Goal: Task Accomplishment & Management: Manage account settings

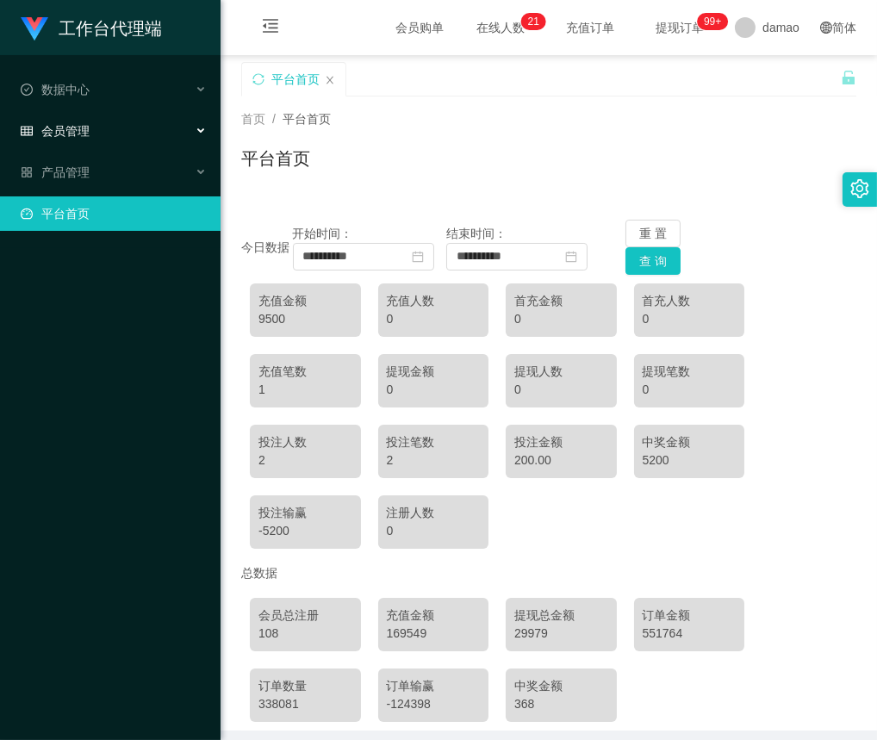
click at [90, 137] on div "会员管理" at bounding box center [110, 131] width 220 height 34
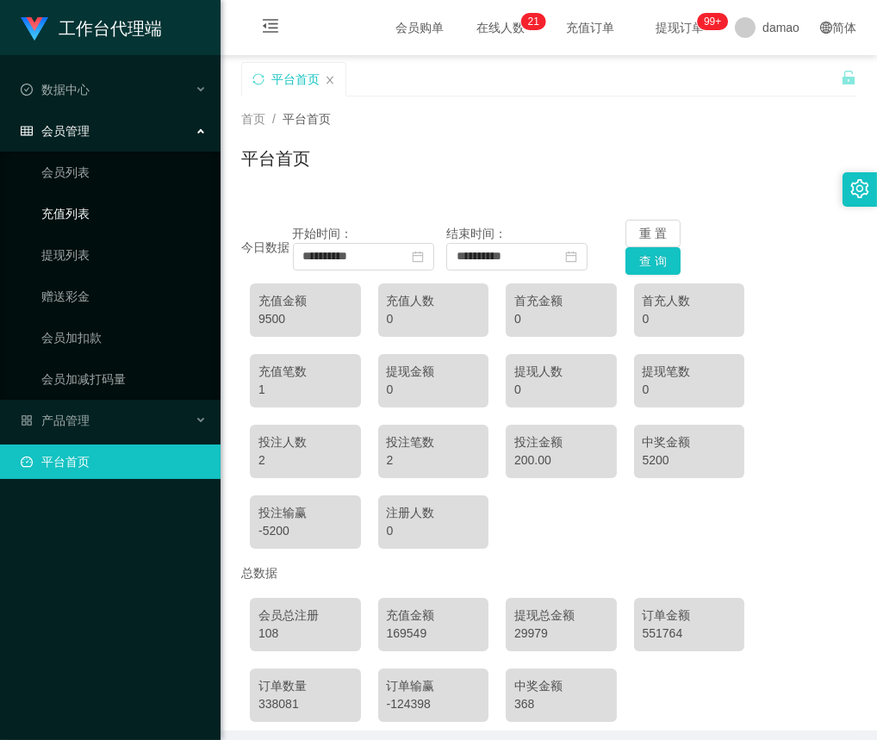
click at [81, 209] on link "充值列表" at bounding box center [123, 213] width 165 height 34
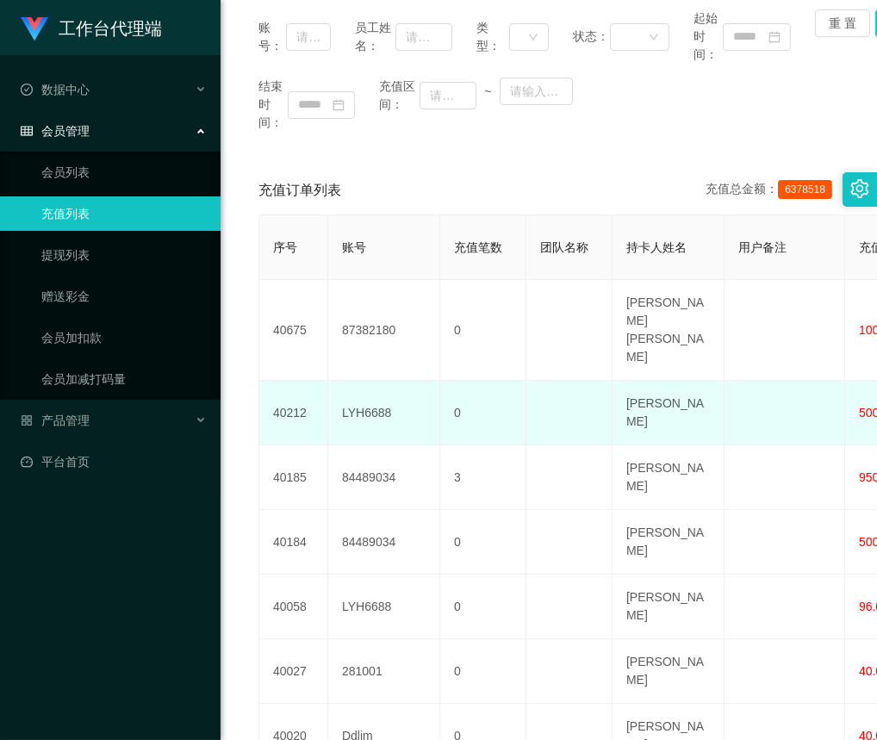
scroll to position [258, 0]
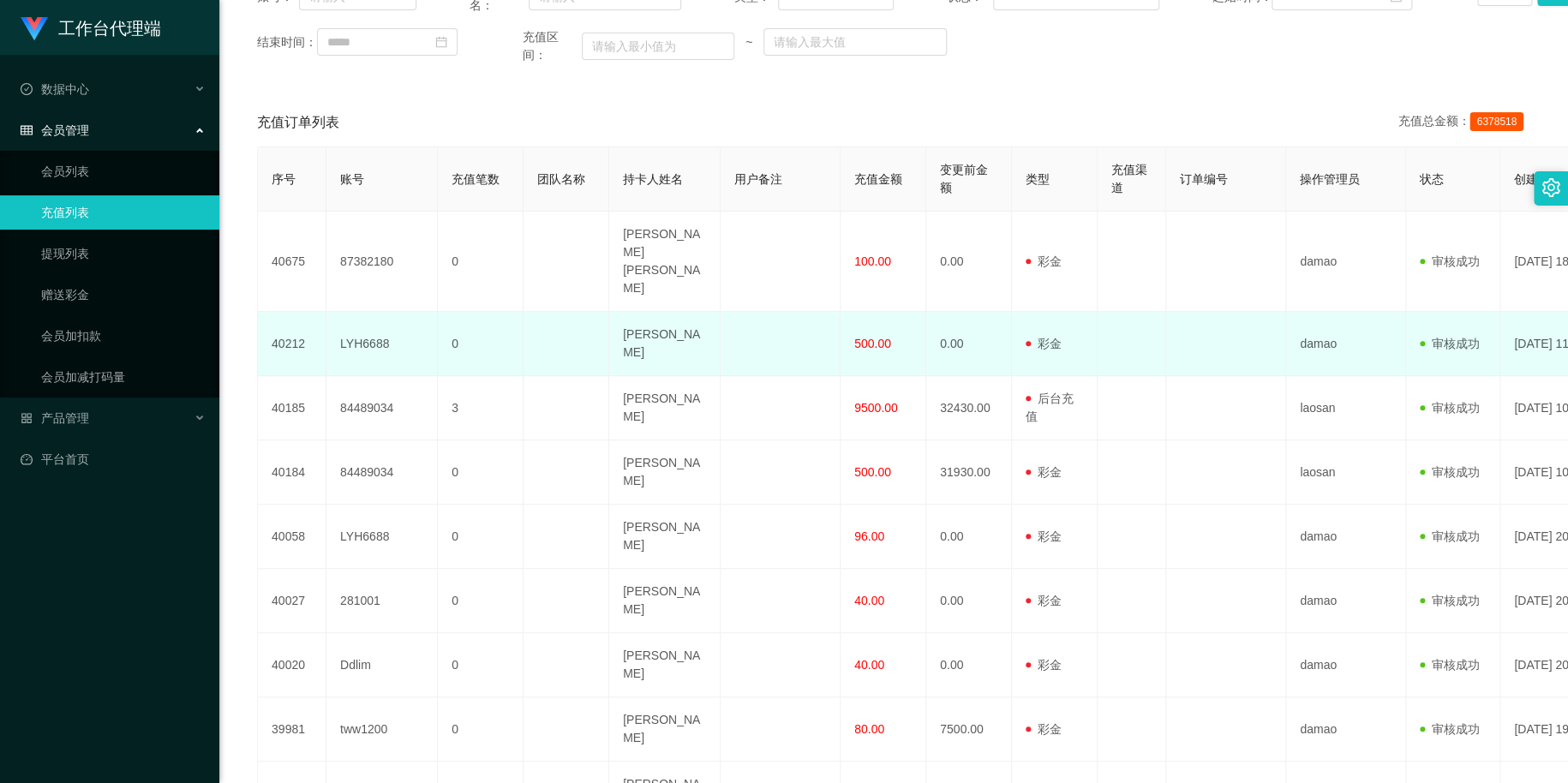
click at [860, 336] on span "500.00" at bounding box center [872, 343] width 37 height 14
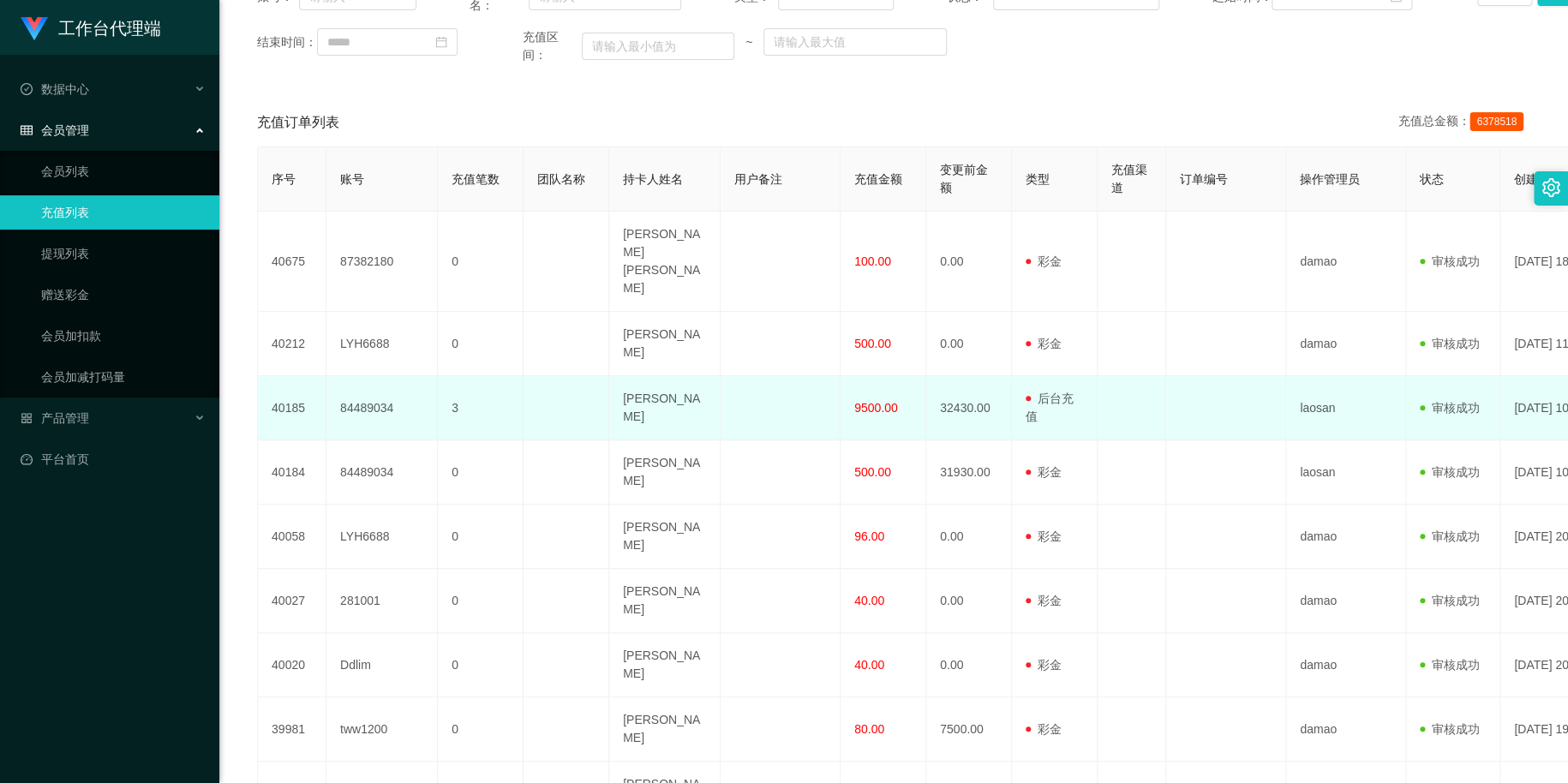
click at [872, 401] on span "9500.00" at bounding box center [876, 408] width 44 height 14
drag, startPoint x: 898, startPoint y: 355, endPoint x: 847, endPoint y: 354, distance: 51.0
click at [847, 376] on td "9500.00" at bounding box center [883, 408] width 86 height 65
click at [872, 376] on td "9500.00" at bounding box center [883, 408] width 86 height 65
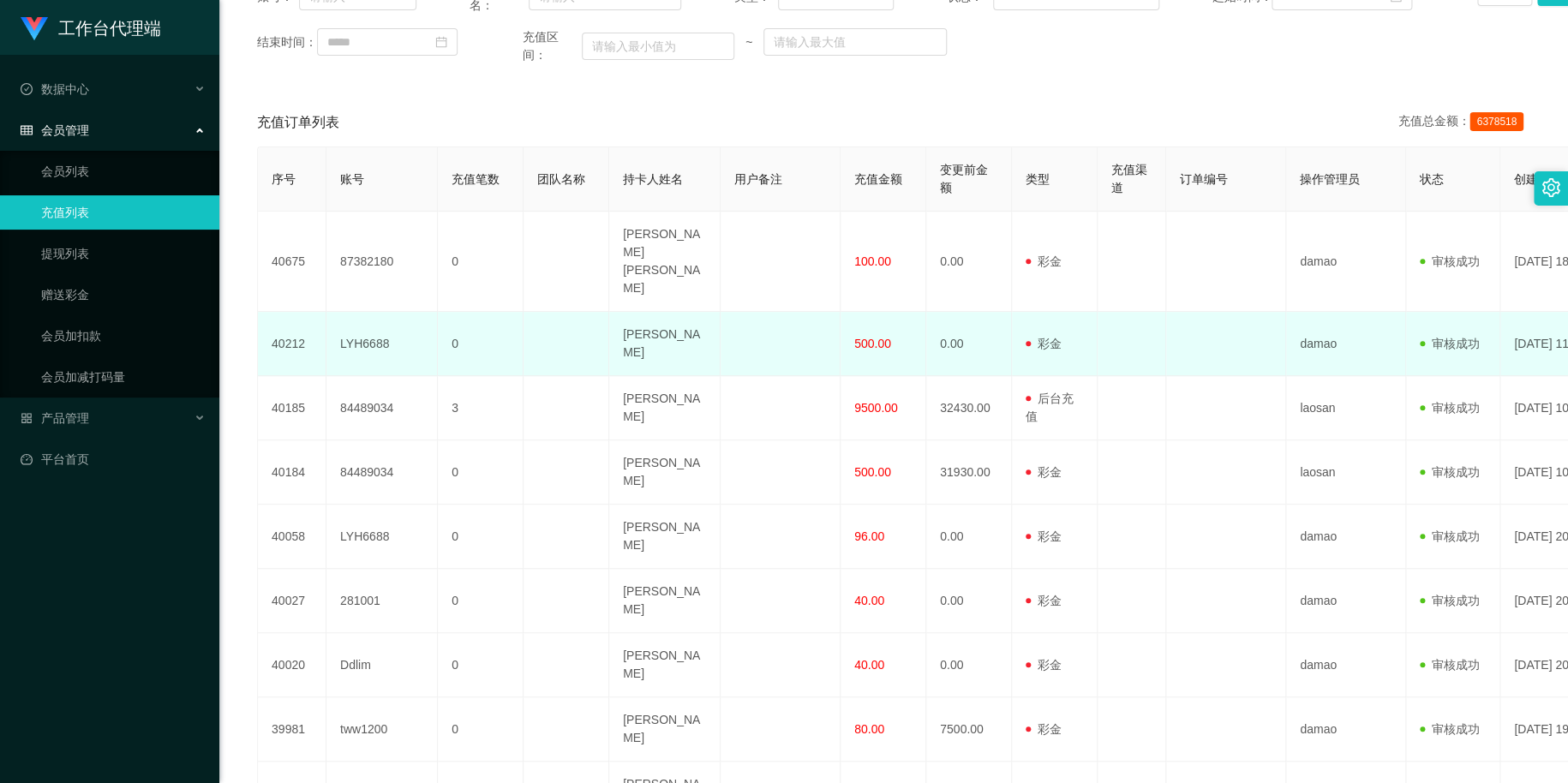
click at [870, 336] on span "500.00" at bounding box center [872, 343] width 37 height 14
click at [866, 336] on span "500.00" at bounding box center [872, 343] width 37 height 14
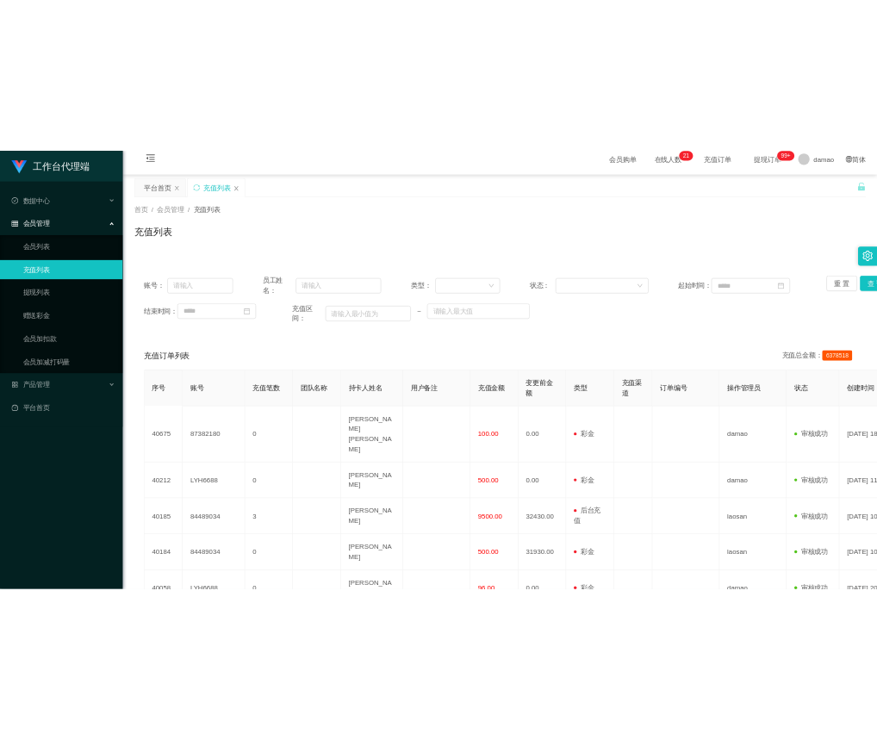
scroll to position [0, 0]
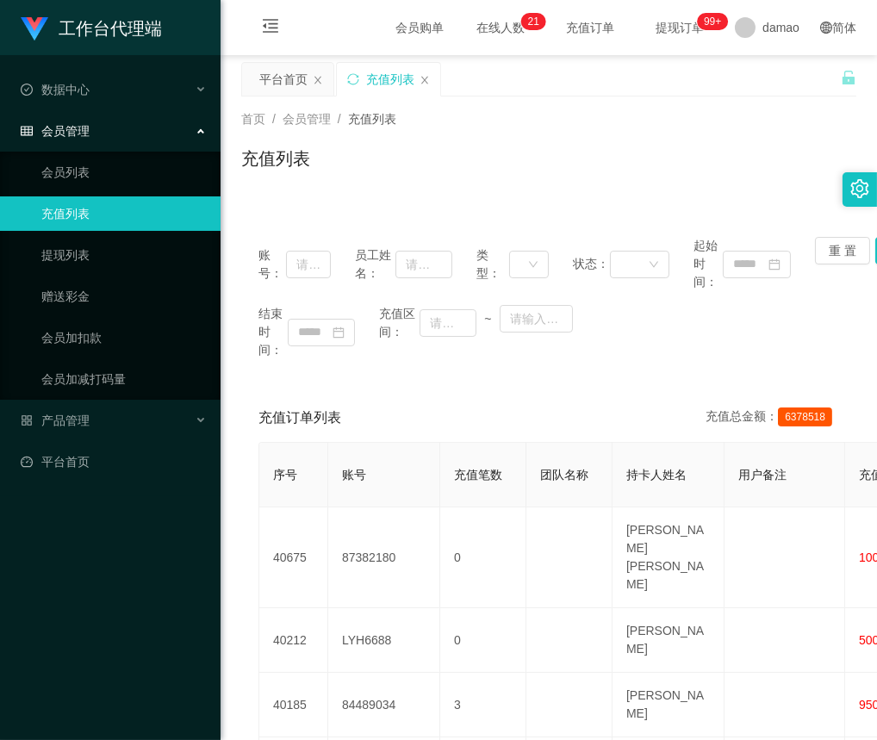
click at [579, 77] on div "平台首页 充值列表" at bounding box center [540, 91] width 599 height 59
click at [79, 170] on link "会员列表" at bounding box center [123, 172] width 165 height 34
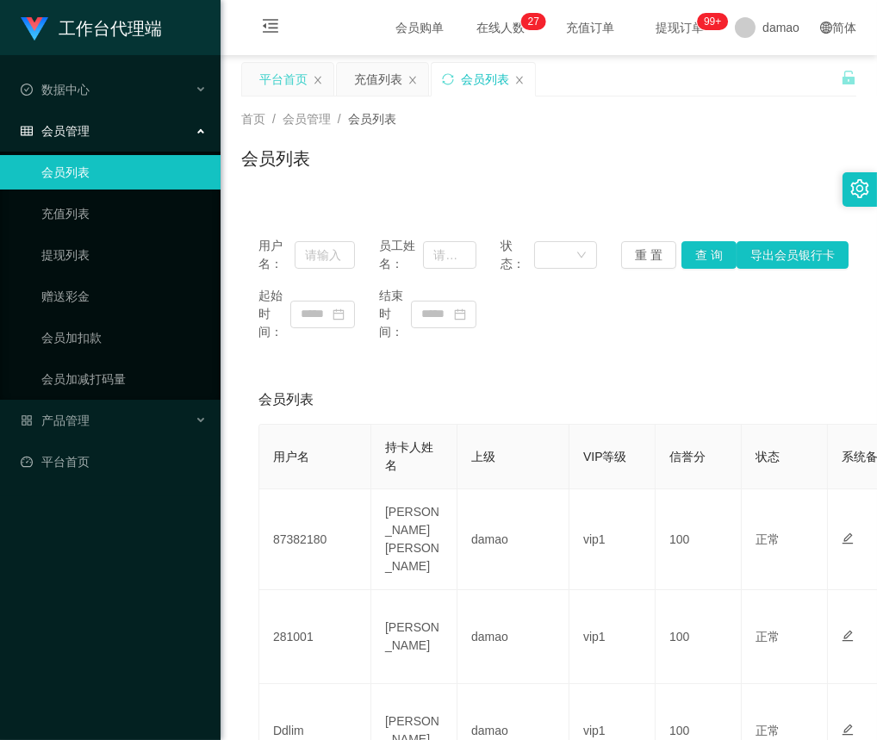
click at [276, 78] on div "平台首页" at bounding box center [283, 79] width 48 height 33
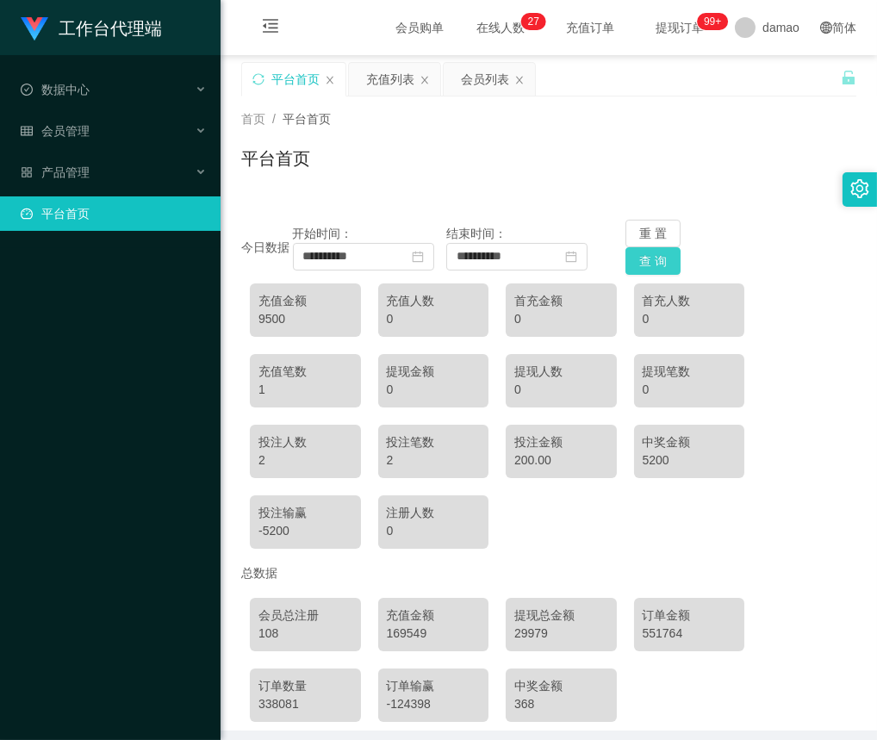
click at [635, 262] on button "查 询" at bounding box center [652, 261] width 55 height 28
click at [610, 160] on div "平台首页" at bounding box center [548, 166] width 615 height 40
click at [655, 259] on button "查 询" at bounding box center [652, 261] width 55 height 28
click at [654, 186] on div "首页 / 平台首页 / 平台首页" at bounding box center [548, 147] width 656 height 102
